Goal: Task Accomplishment & Management: Manage account settings

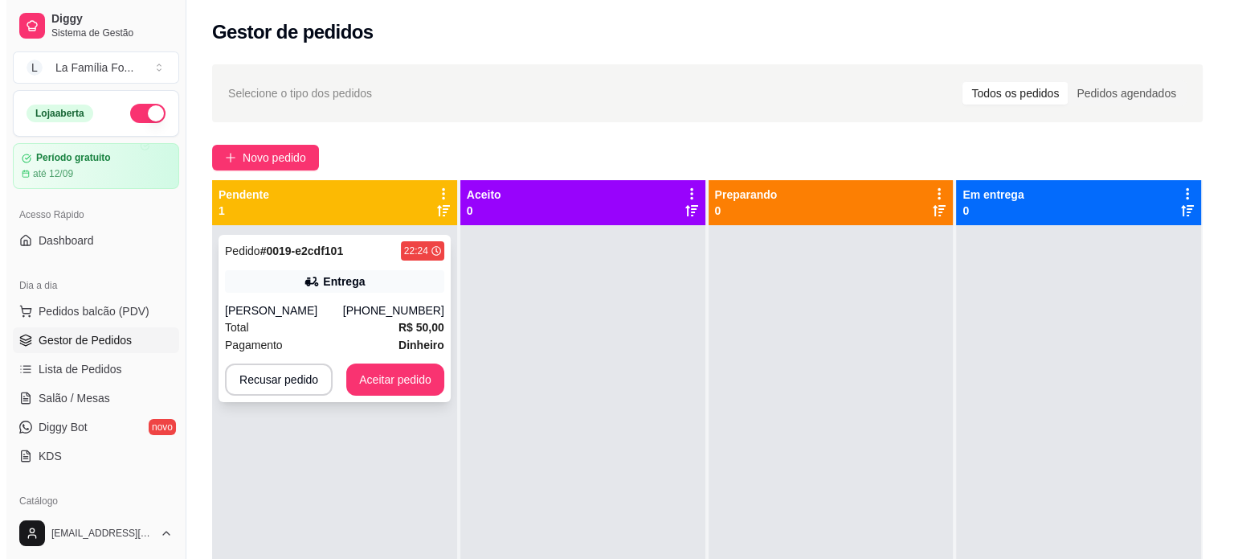
scroll to position [178, 0]
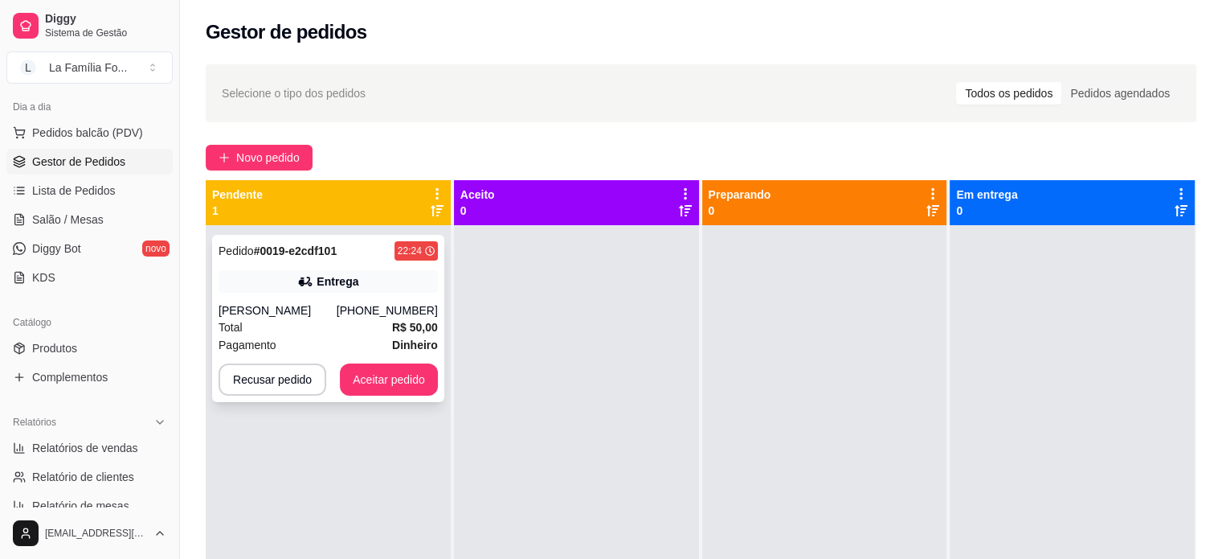
click at [347, 300] on div "Pedido # 0019-e2cdf101 22:24 Entrega Tainara Daltio (19) 99567-8217 Total R$ 50…" at bounding box center [328, 318] width 232 height 167
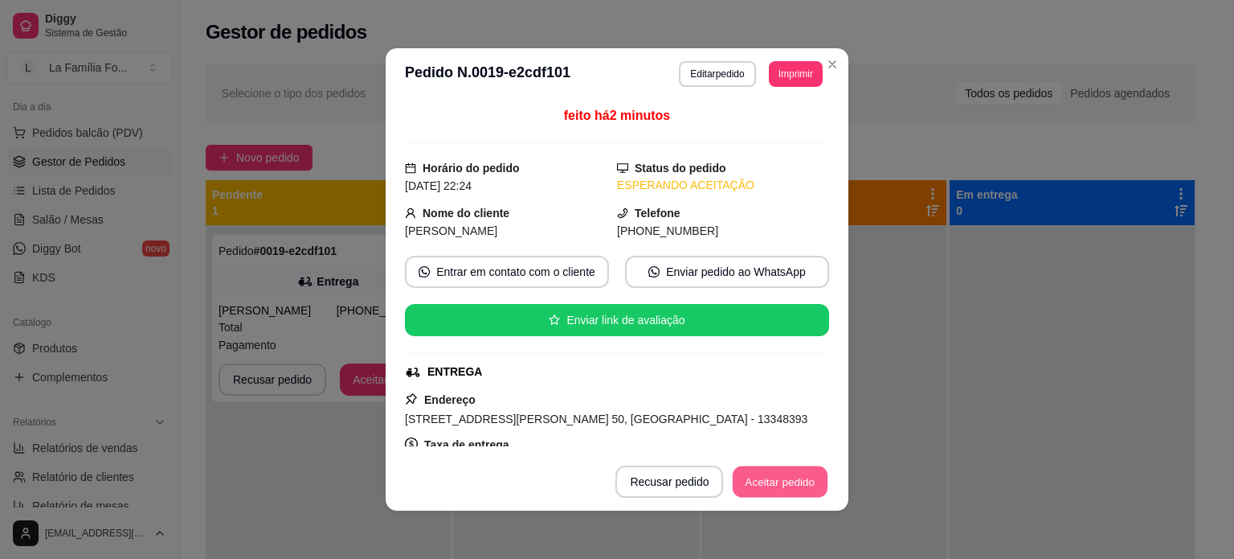
click at [795, 485] on button "Aceitar pedido" at bounding box center [780, 481] width 95 height 31
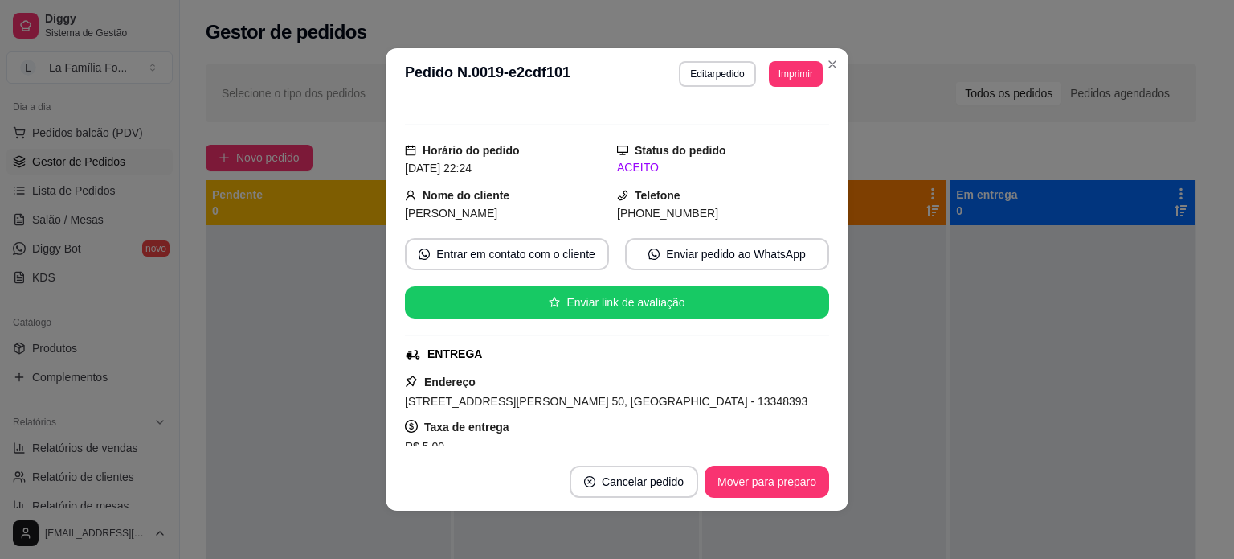
scroll to position [0, 0]
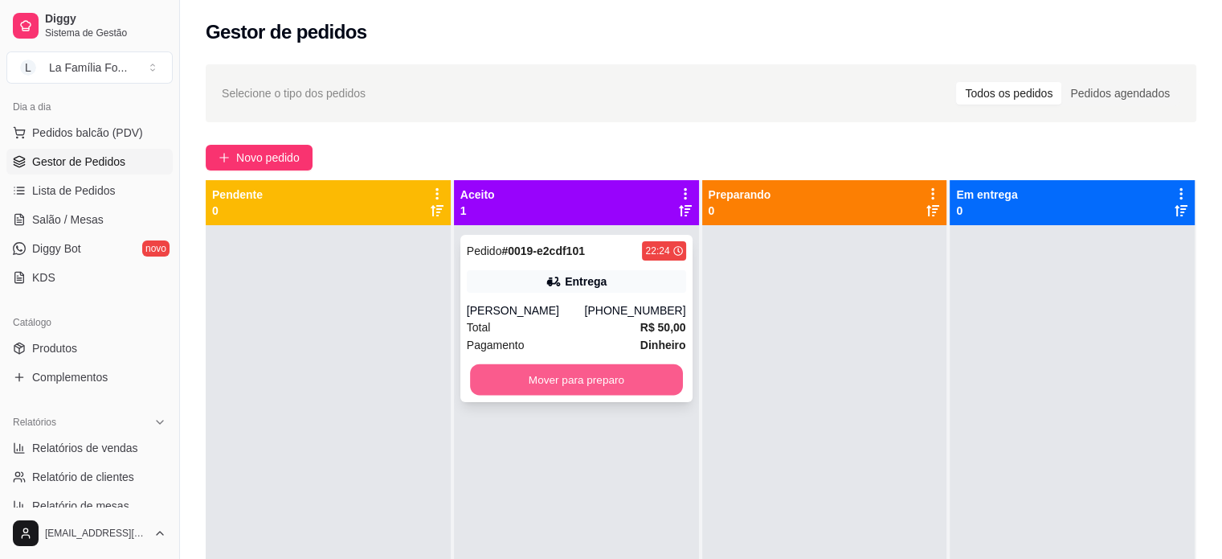
click at [623, 374] on button "Mover para preparo" at bounding box center [576, 379] width 213 height 31
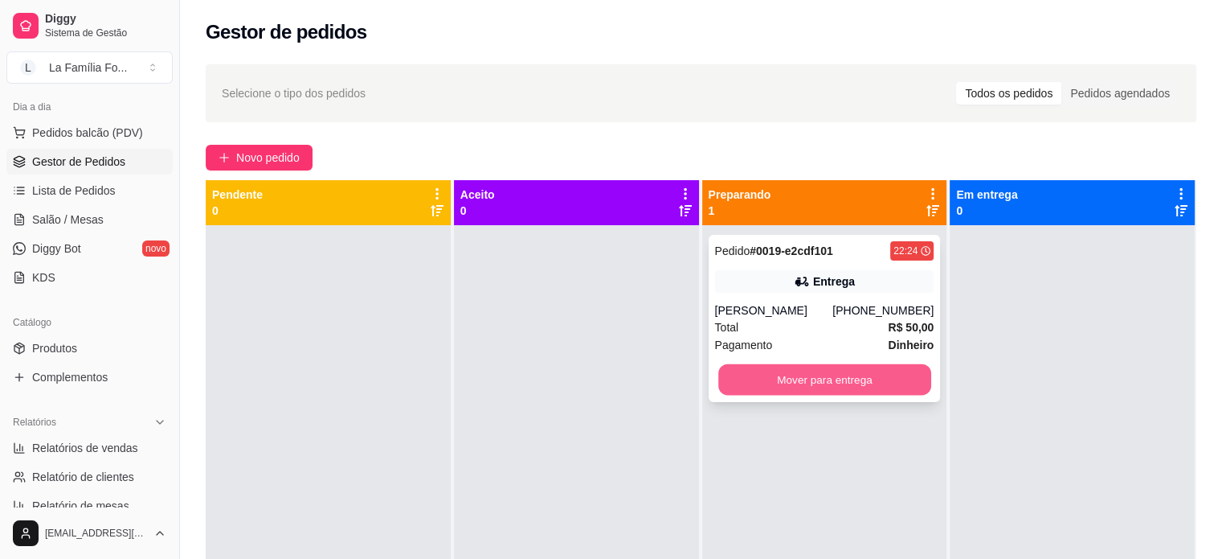
click at [829, 374] on button "Mover para entrega" at bounding box center [824, 379] width 213 height 31
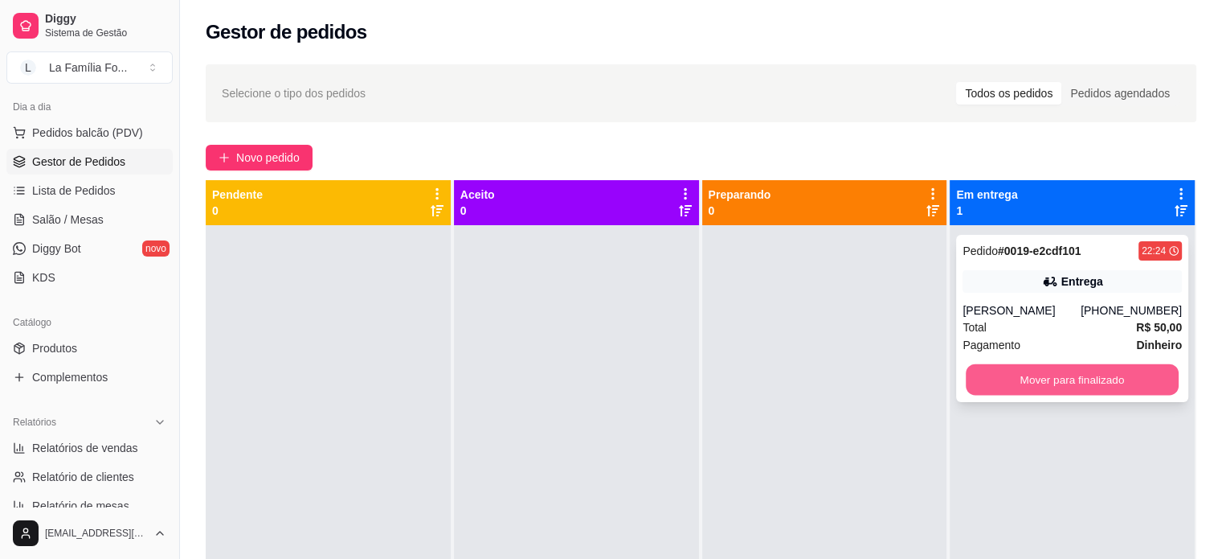
click at [1013, 378] on button "Mover para finalizado" at bounding box center [1072, 379] width 213 height 31
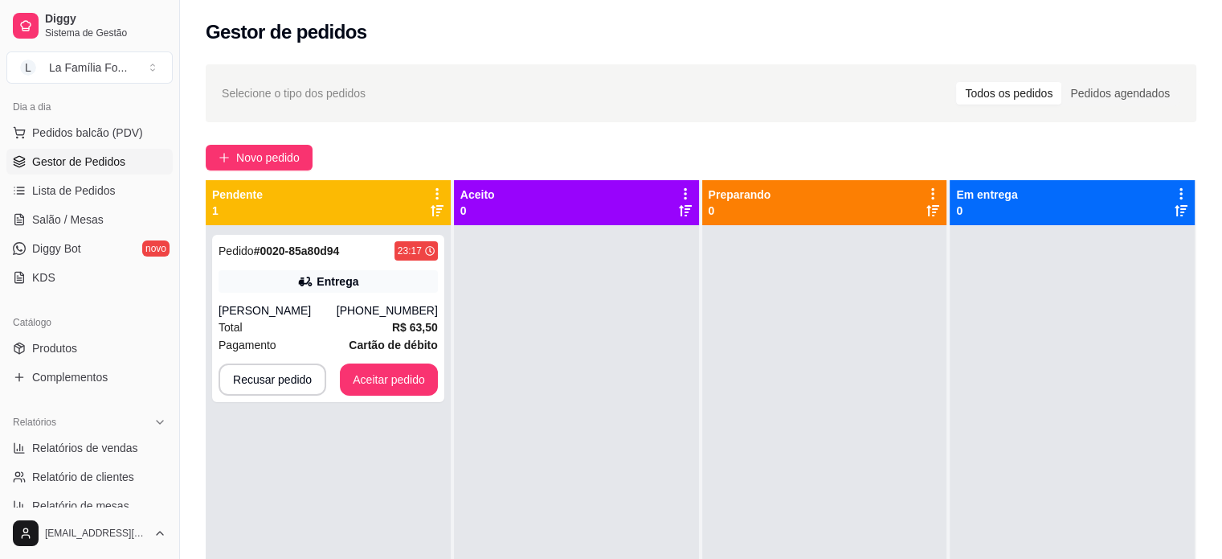
click at [678, 84] on div "Selecione o tipo dos pedidos Todos os pedidos Pedidos agendados" at bounding box center [701, 93] width 959 height 26
click at [374, 383] on button "Aceitar pedido" at bounding box center [389, 379] width 95 height 31
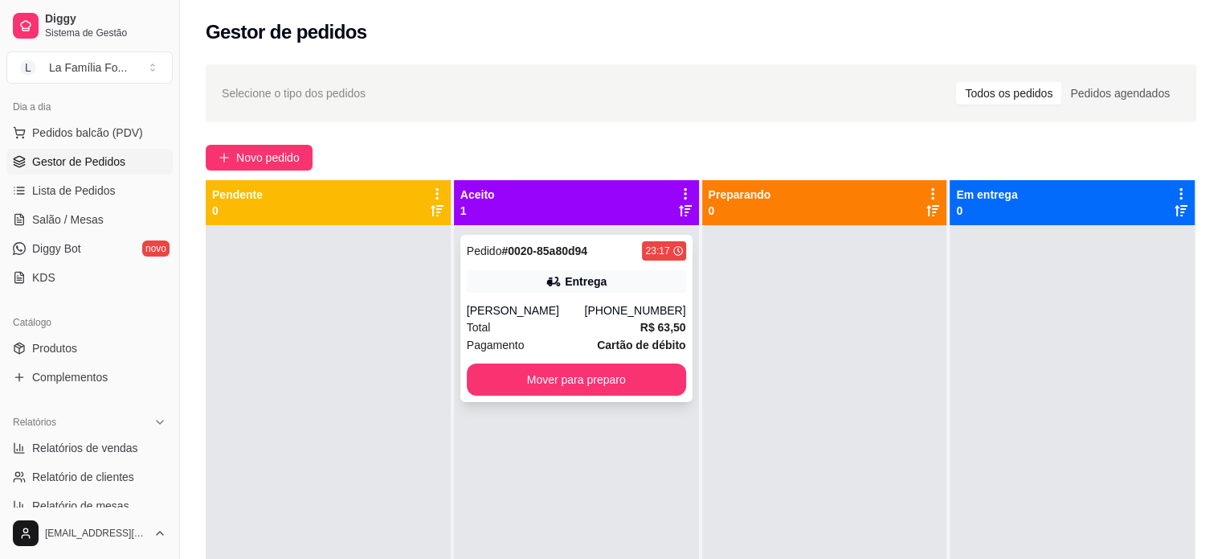
click at [560, 305] on div "Ingrid" at bounding box center [526, 310] width 118 height 16
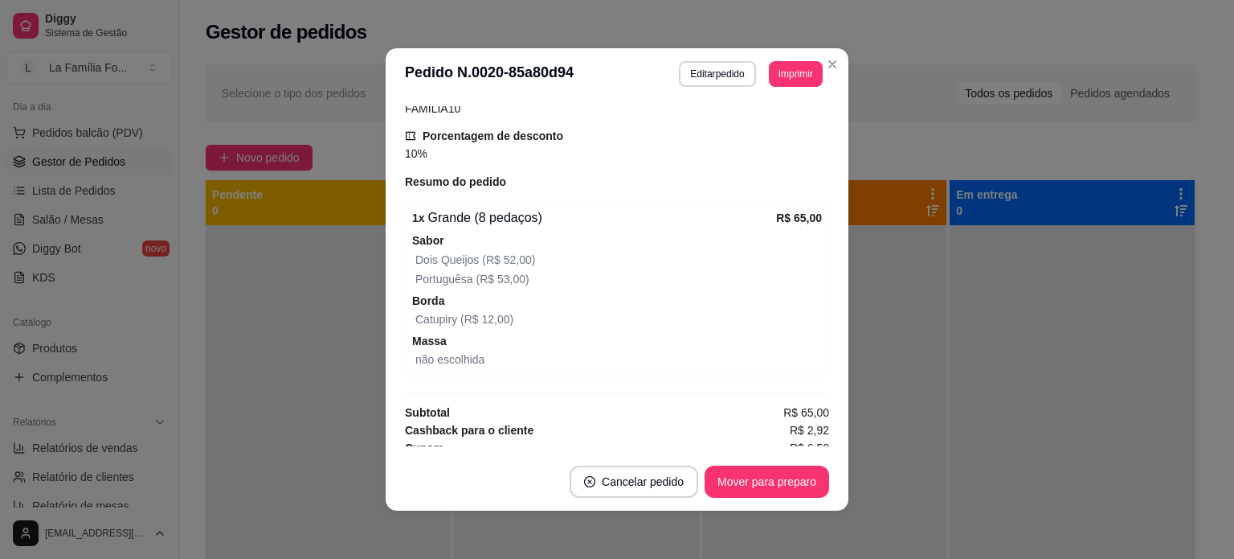
scroll to position [549, 0]
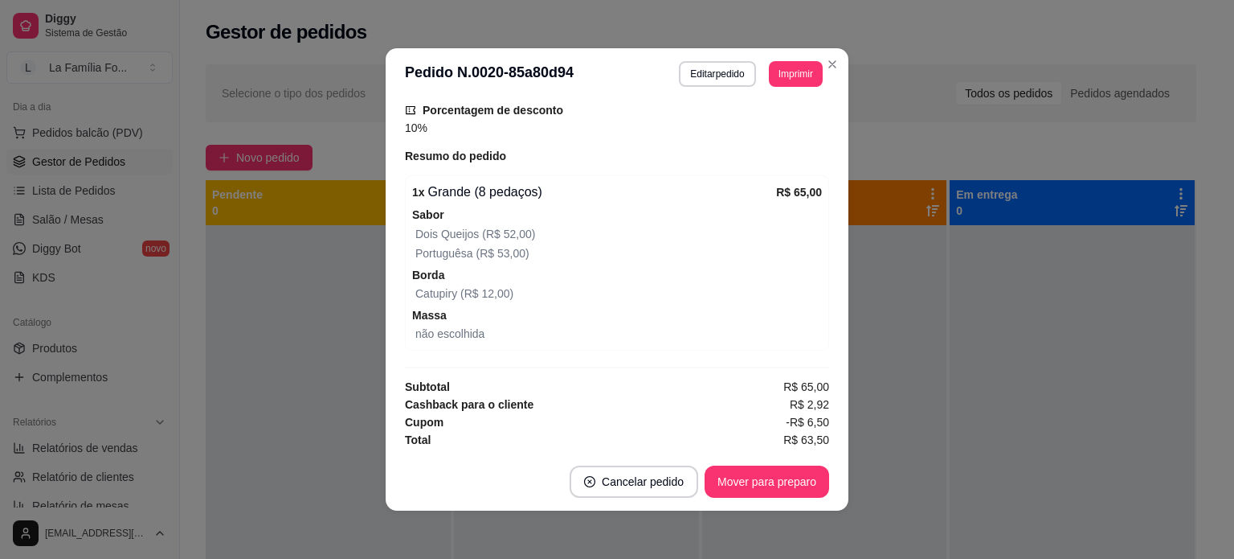
click at [464, 238] on span "Dois Queijos" at bounding box center [446, 233] width 63 height 13
click at [499, 250] on span "(R$ 53,00)" at bounding box center [501, 253] width 56 height 13
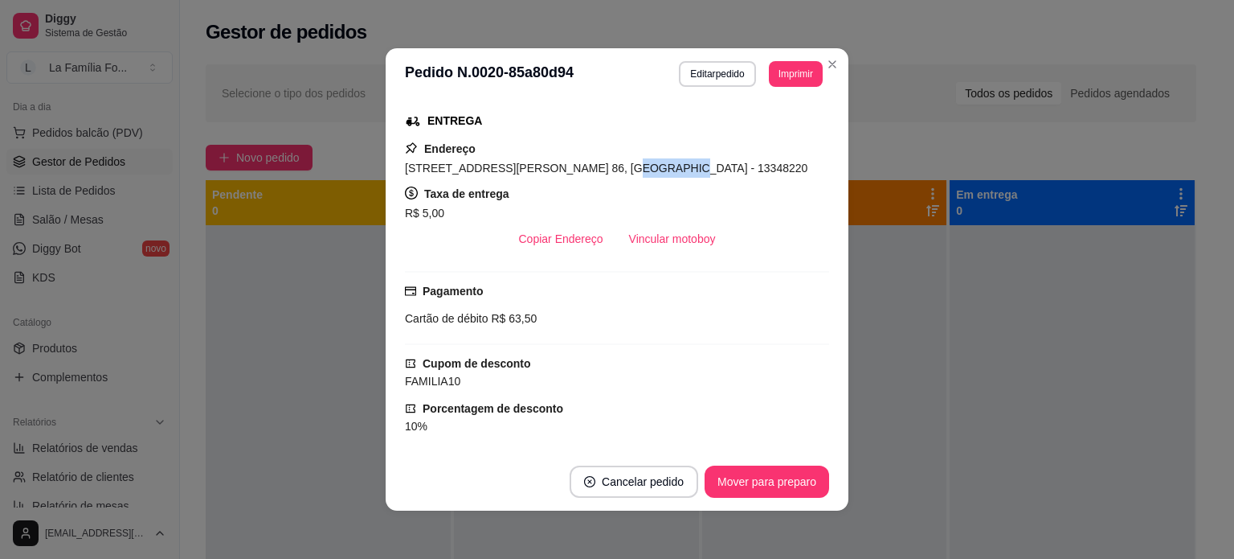
drag, startPoint x: 628, startPoint y: 167, endPoint x: 583, endPoint y: 163, distance: 44.4
click at [583, 163] on span "Rua Fortunato Ré, n. 86, Jardim Morada do Sol - 13348220" at bounding box center [606, 168] width 403 height 13
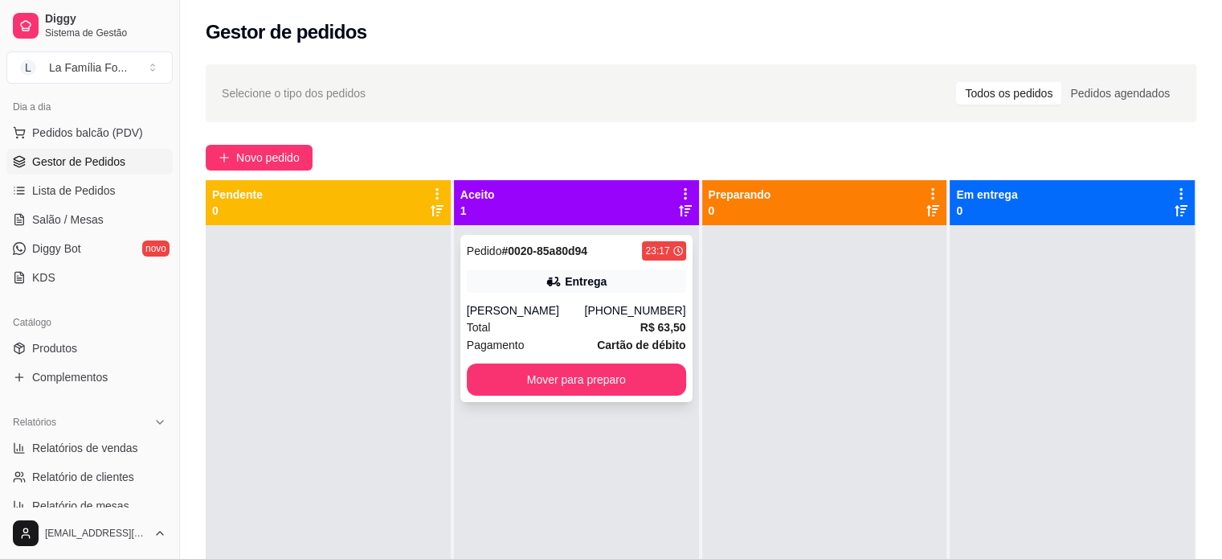
click at [674, 321] on strong "R$ 63,50" at bounding box center [663, 327] width 46 height 13
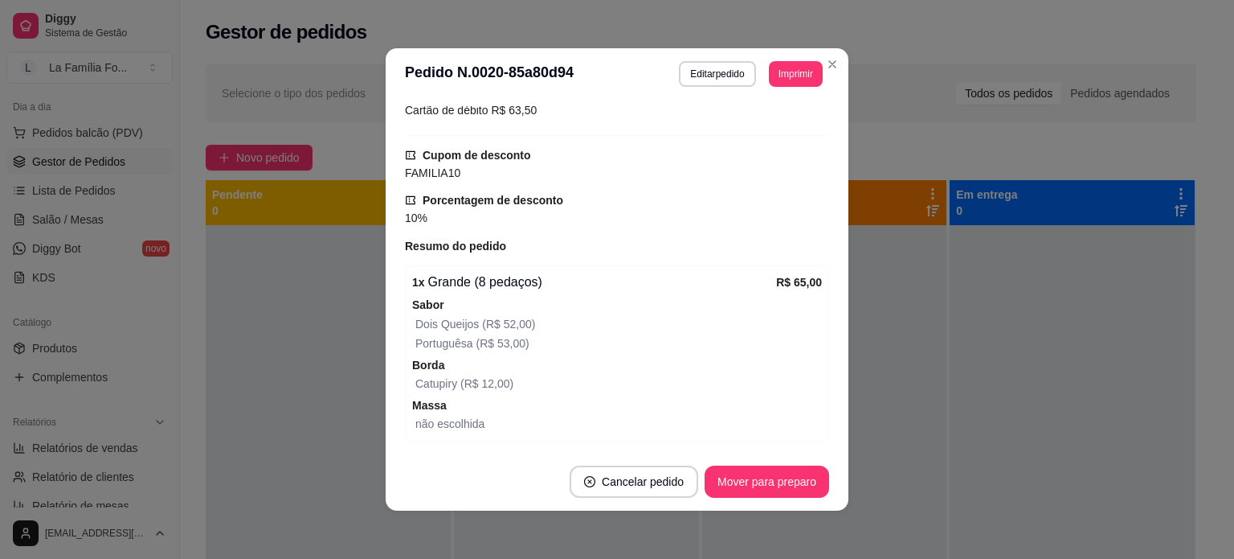
scroll to position [546, 0]
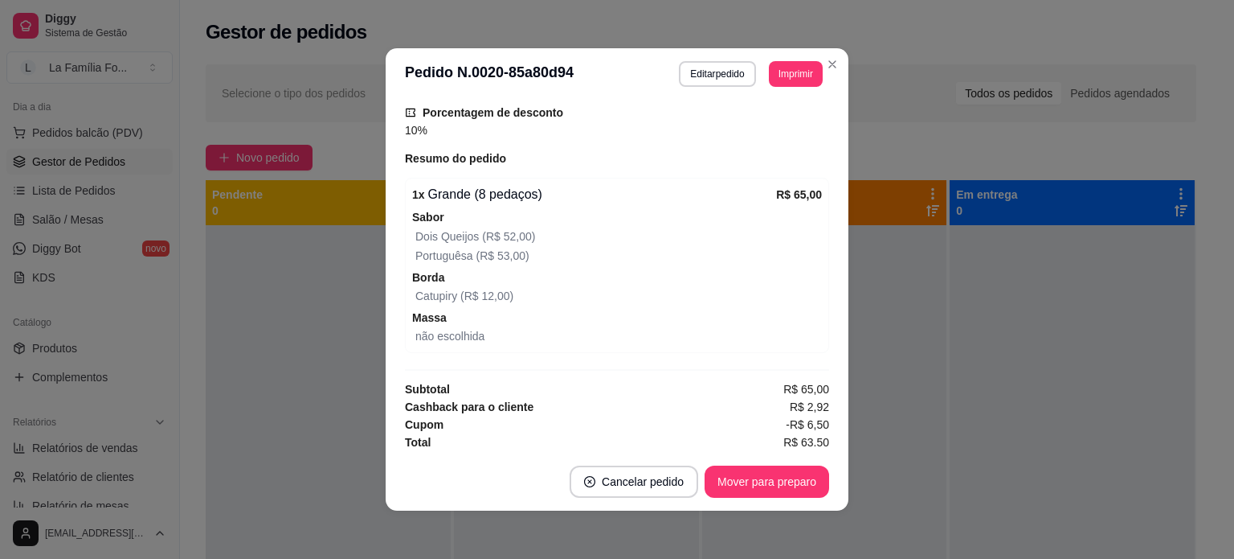
drag, startPoint x: 745, startPoint y: 344, endPoint x: 743, endPoint y: 367, distance: 23.4
click at [745, 344] on div "1 x Grande (8 pedaços) R$ 65,00 Sabor Dois Queijos (R$ 52,00) Portuguêsa (R$ 53…" at bounding box center [617, 265] width 424 height 175
click at [739, 488] on button "Mover para preparo" at bounding box center [766, 481] width 121 height 31
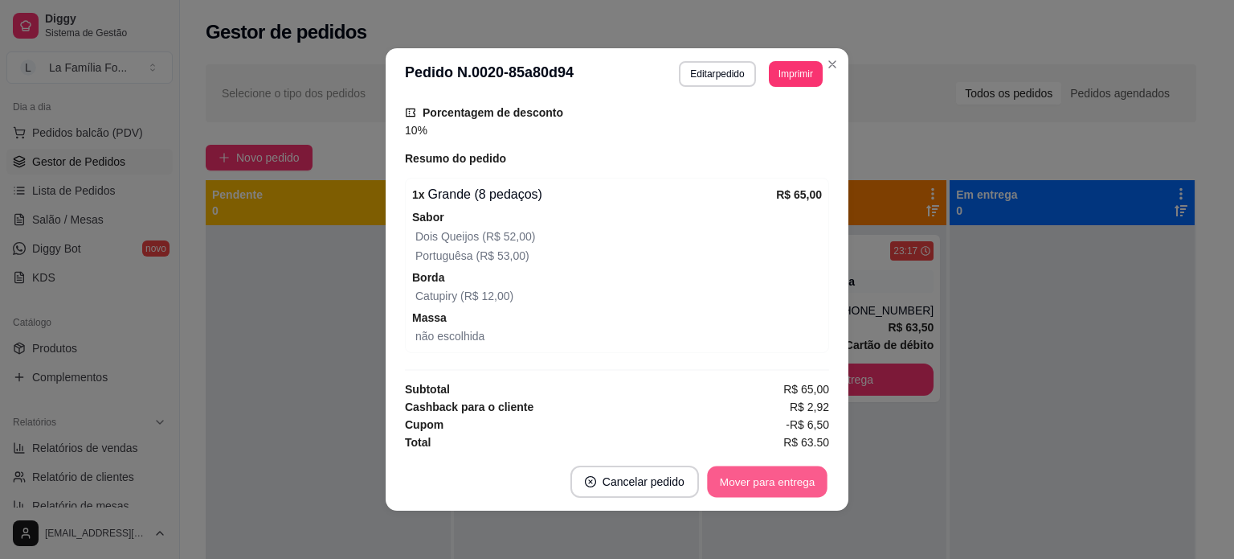
click at [739, 488] on button "Mover para entrega" at bounding box center [767, 481] width 121 height 31
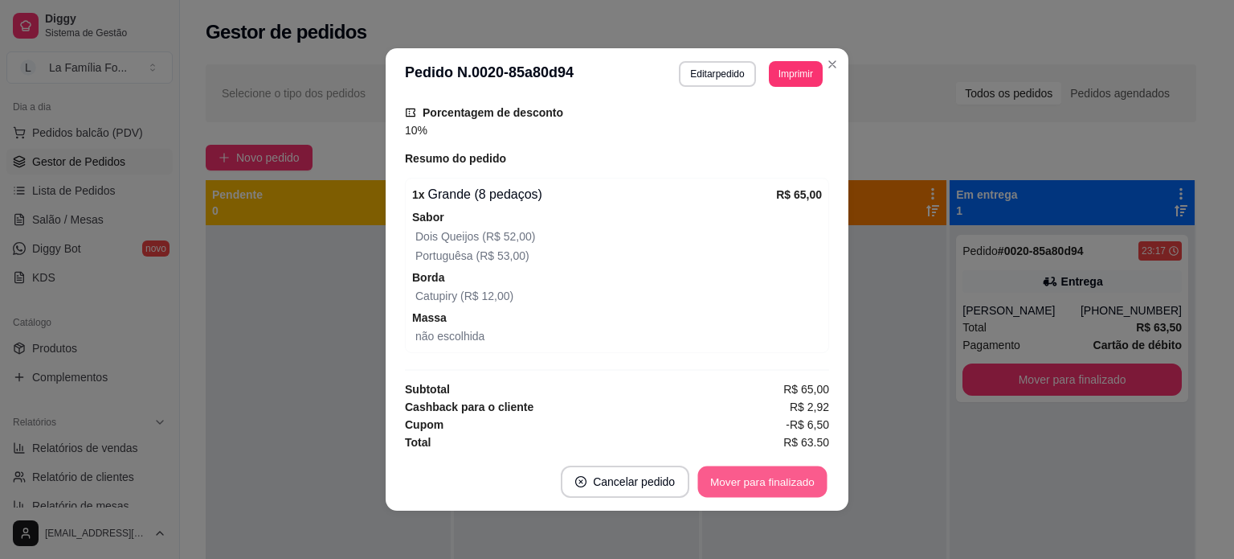
click at [739, 488] on button "Mover para finalizado" at bounding box center [762, 481] width 129 height 31
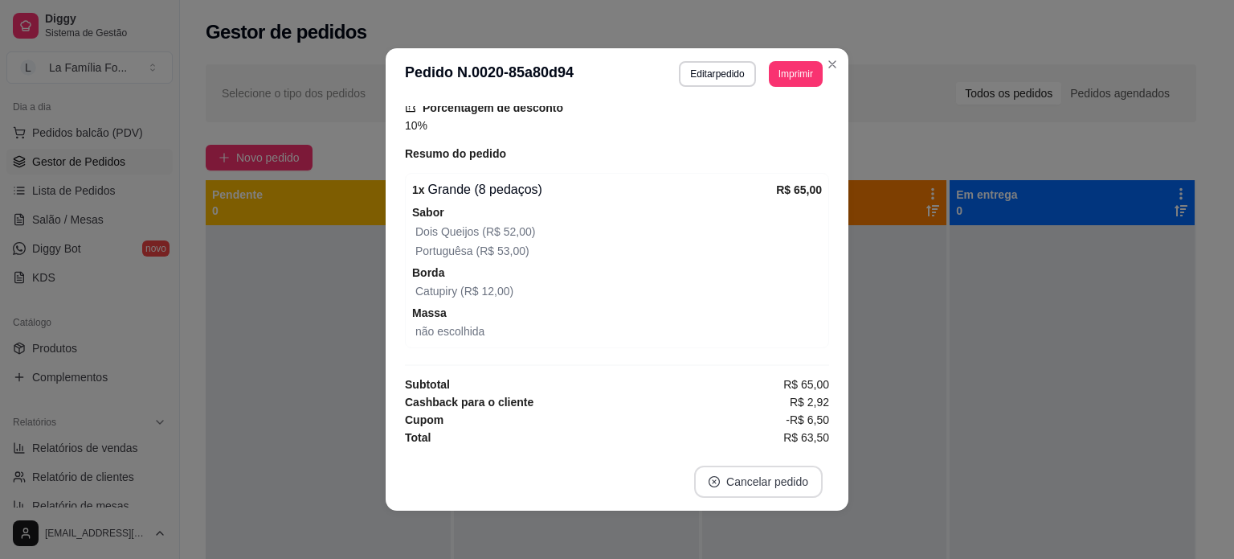
scroll to position [510, 0]
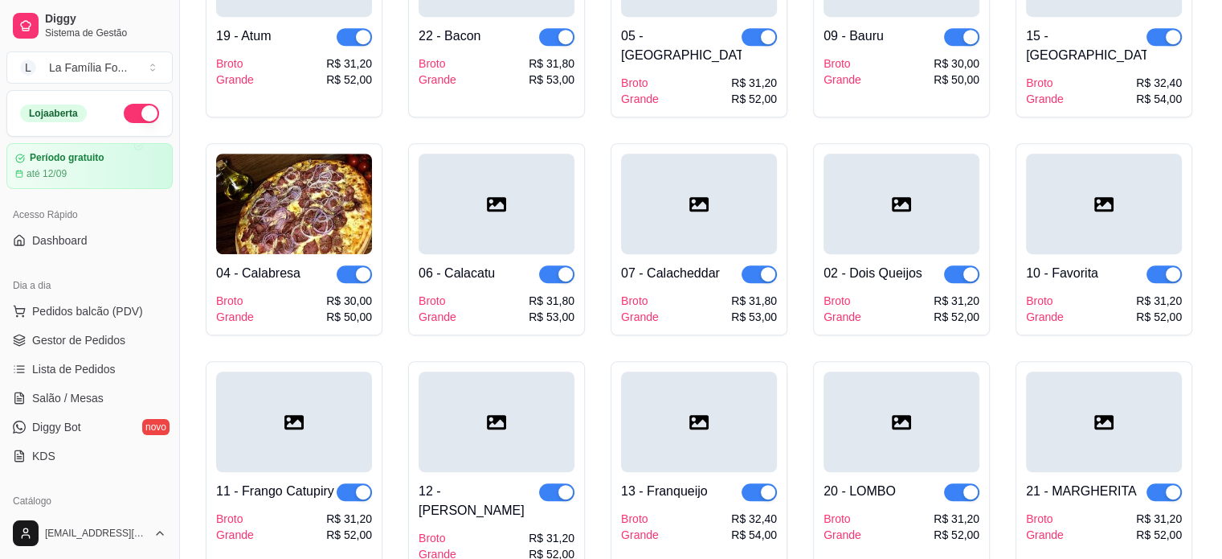
click at [124, 118] on button "button" at bounding box center [141, 113] width 35 height 19
